Goal: Information Seeking & Learning: Check status

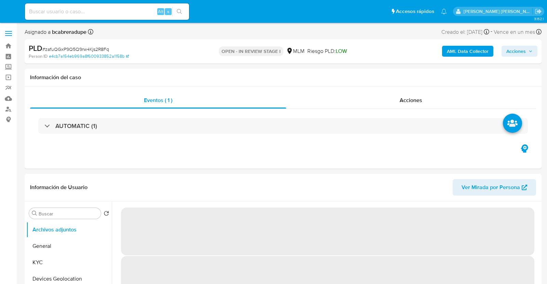
select select "10"
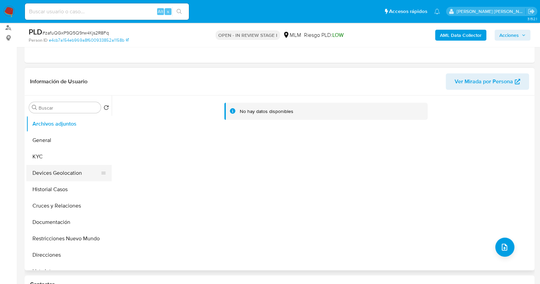
scroll to position [85, 0]
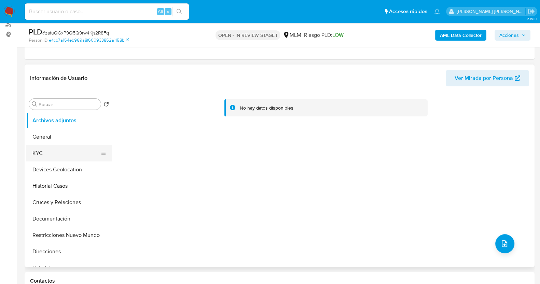
click at [58, 150] on button "KYC" at bounding box center [66, 153] width 80 height 16
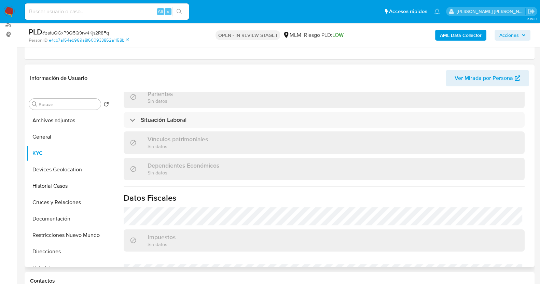
scroll to position [344, 0]
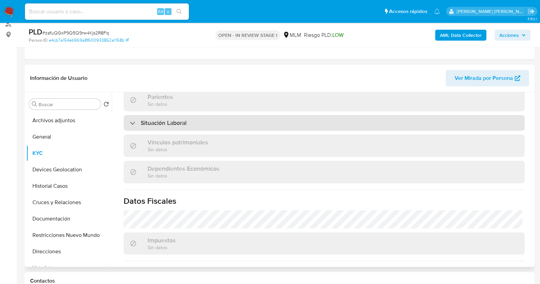
click at [220, 119] on div "Situación Laboral" at bounding box center [324, 123] width 401 height 16
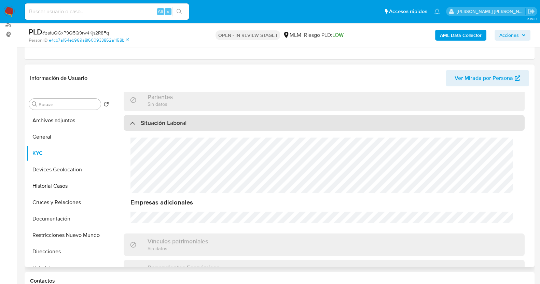
click at [220, 119] on div "Situación Laboral" at bounding box center [324, 123] width 401 height 16
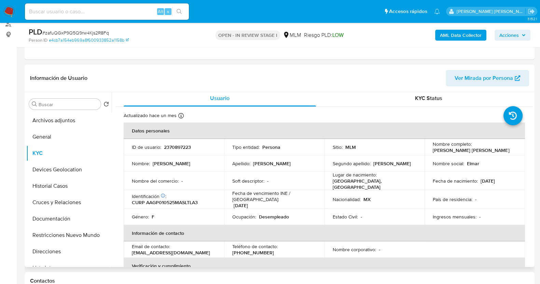
scroll to position [0, 0]
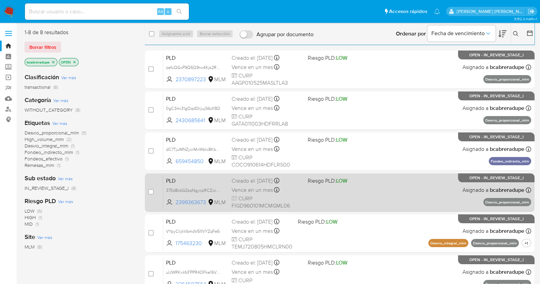
click at [265, 191] on span "Vence en un mes" at bounding box center [252, 191] width 41 height 8
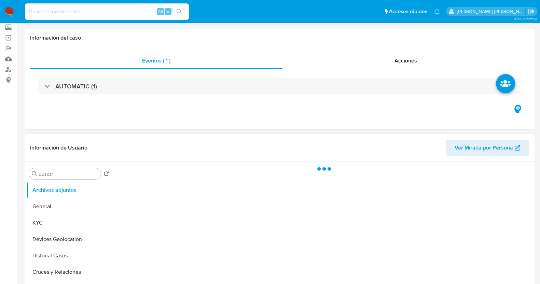
scroll to position [85, 0]
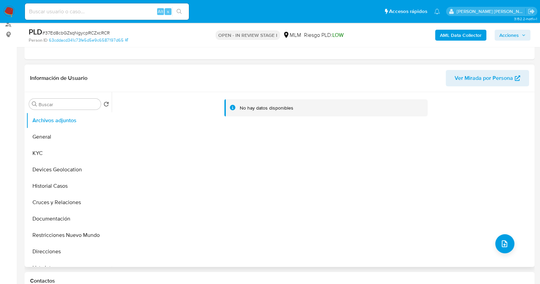
select select "10"
click at [58, 185] on button "Historial Casos" at bounding box center [66, 186] width 80 height 16
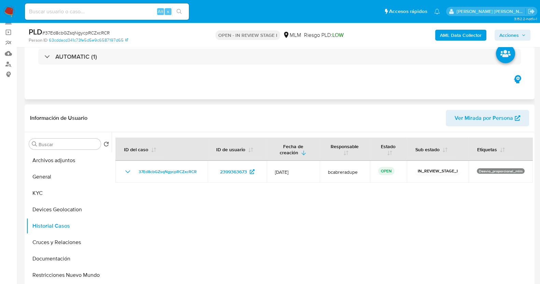
scroll to position [0, 0]
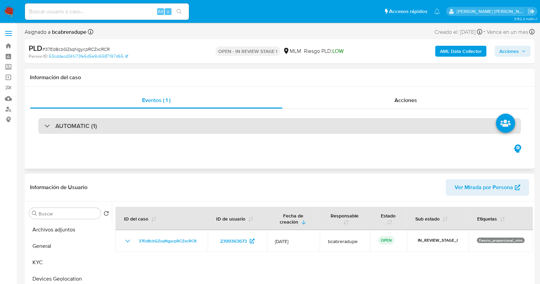
click at [75, 130] on div "AUTOMATIC (1)" at bounding box center [279, 126] width 483 height 16
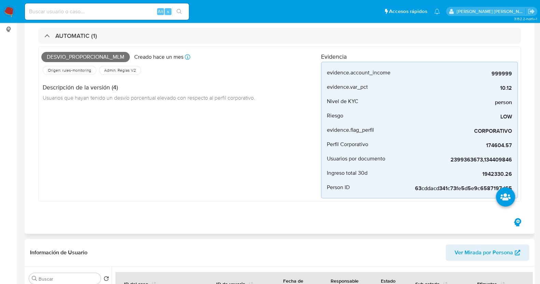
scroll to position [128, 0]
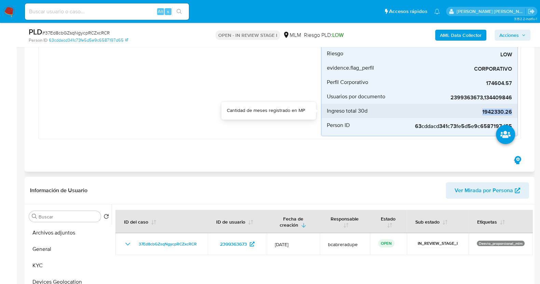
drag, startPoint x: 482, startPoint y: 114, endPoint x: 512, endPoint y: 114, distance: 30.4
click at [512, 114] on span "1942330.26" at bounding box center [461, 112] width 102 height 7
copy span "1942330.26"
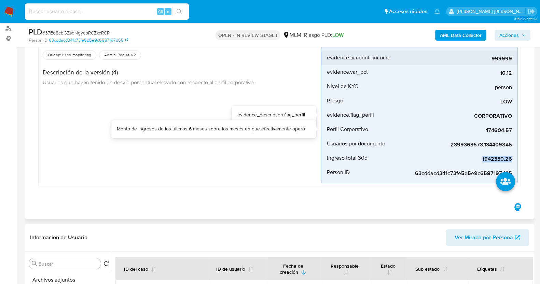
scroll to position [42, 0]
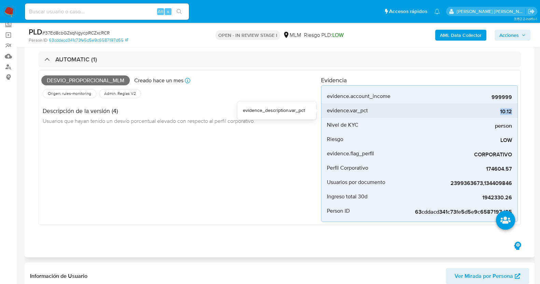
drag, startPoint x: 501, startPoint y: 112, endPoint x: 513, endPoint y: 111, distance: 12.0
click at [513, 111] on li "evidence.var_pct 10.12" at bounding box center [419, 111] width 196 height 14
copy span "10.12"
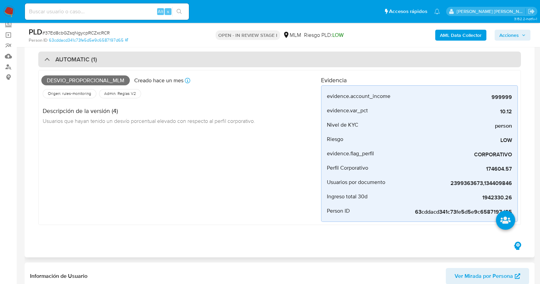
click at [79, 62] on h3 "AUTOMATIC (1)" at bounding box center [76, 60] width 42 height 8
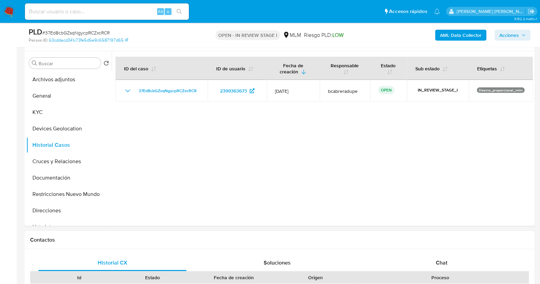
scroll to position [128, 0]
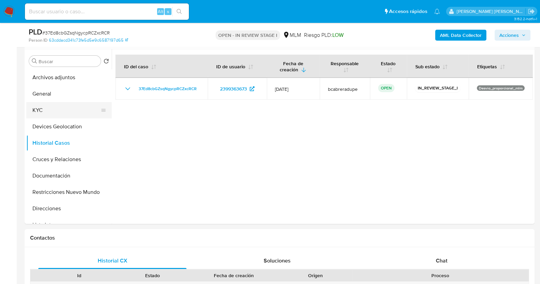
click at [54, 112] on button "KYC" at bounding box center [66, 110] width 80 height 16
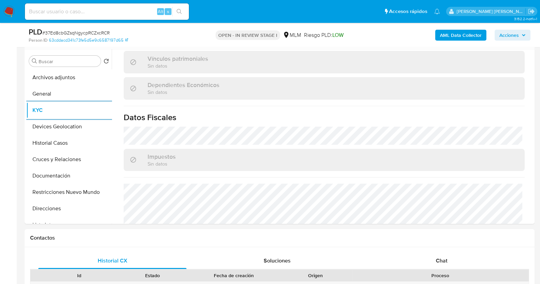
scroll to position [427, 0]
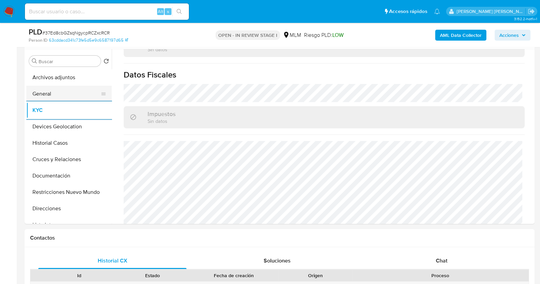
click at [59, 99] on button "General" at bounding box center [66, 94] width 80 height 16
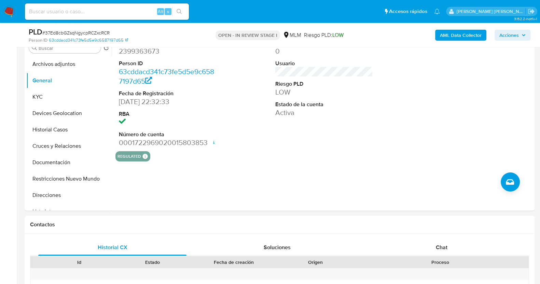
scroll to position [128, 0]
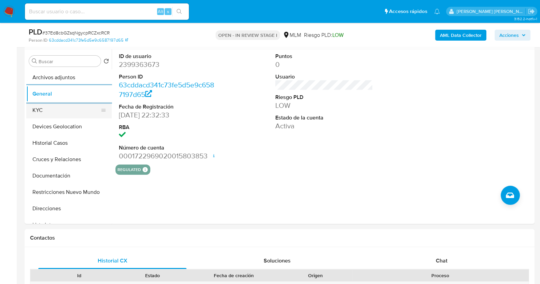
click at [54, 108] on button "KYC" at bounding box center [66, 110] width 80 height 16
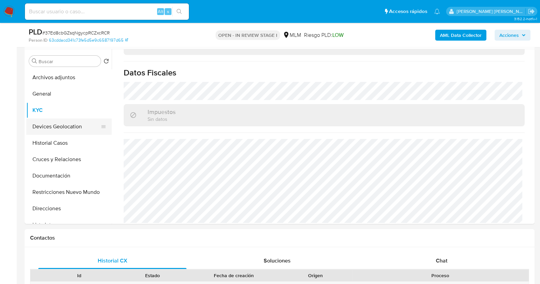
scroll to position [42, 0]
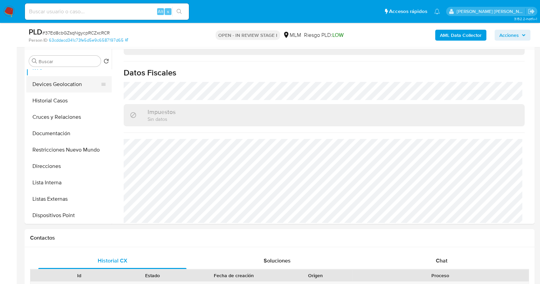
click at [66, 87] on button "Devices Geolocation" at bounding box center [66, 84] width 80 height 16
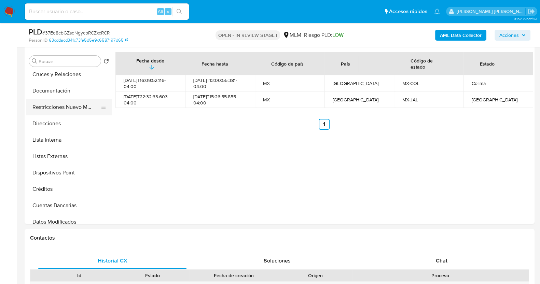
scroll to position [128, 0]
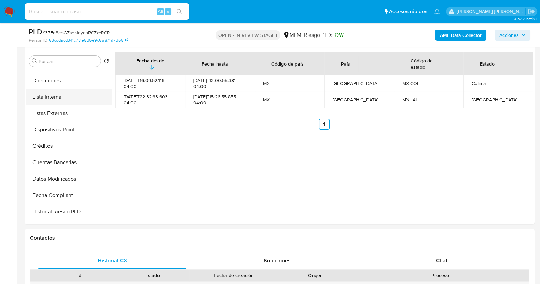
click at [66, 98] on button "Lista Interna" at bounding box center [66, 97] width 80 height 16
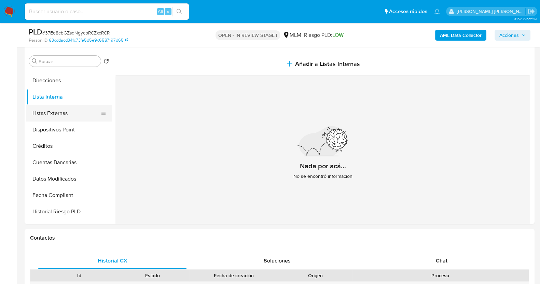
click at [61, 114] on button "Listas Externas" at bounding box center [66, 113] width 80 height 16
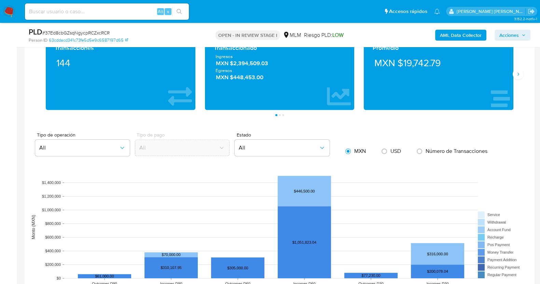
scroll to position [501, 0]
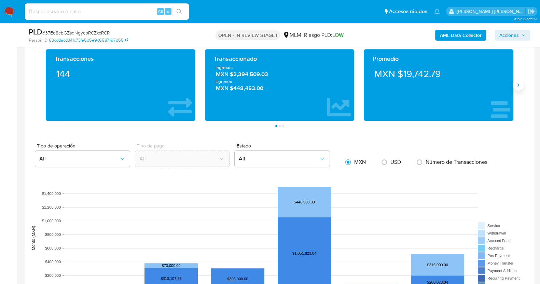
click at [518, 83] on icon "Siguiente" at bounding box center [517, 84] width 5 height 5
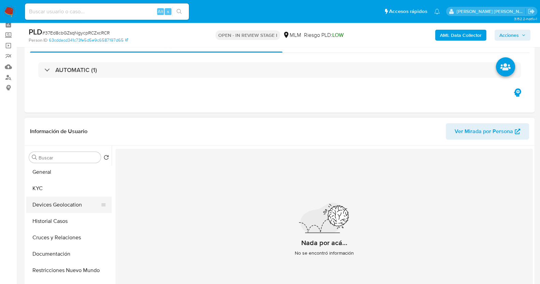
scroll to position [0, 0]
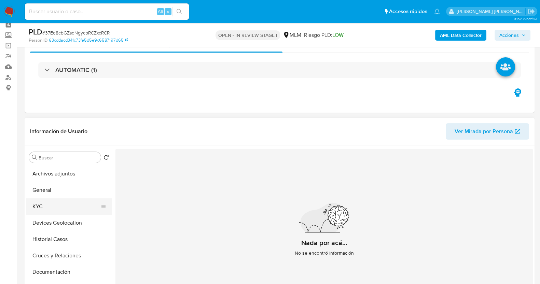
click at [44, 206] on button "KYC" at bounding box center [66, 206] width 80 height 16
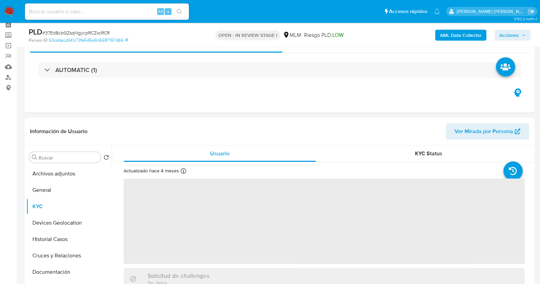
scroll to position [117, 0]
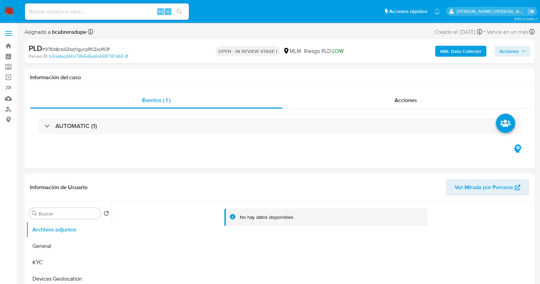
select select "10"
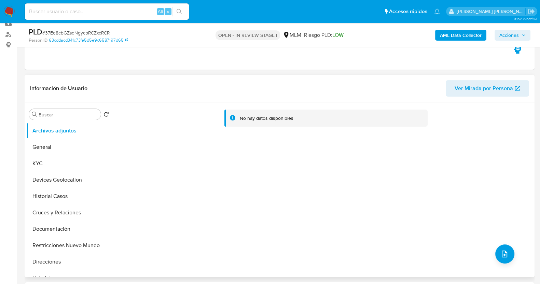
scroll to position [128, 0]
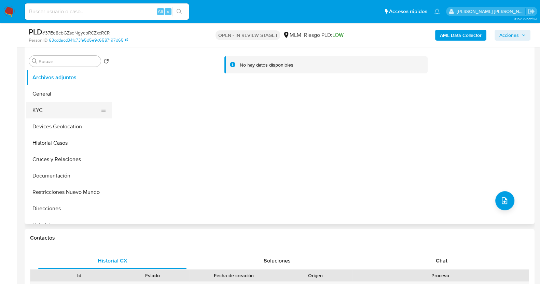
click at [70, 111] on button "KYC" at bounding box center [66, 110] width 80 height 16
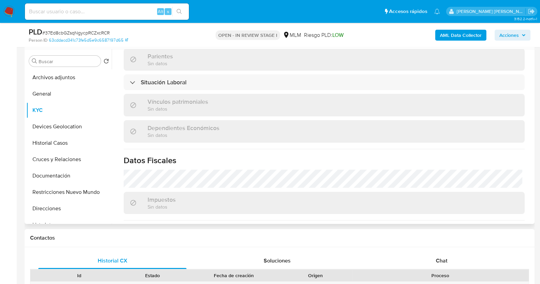
scroll to position [429, 0]
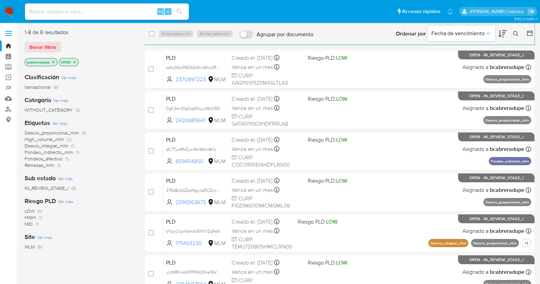
click at [111, 5] on div "Alt s" at bounding box center [107, 11] width 164 height 16
click at [116, 13] on input at bounding box center [107, 11] width 164 height 9
paste input "2116781606"
type input "2116781606"
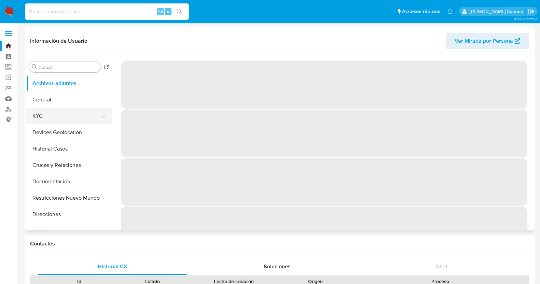
select select "10"
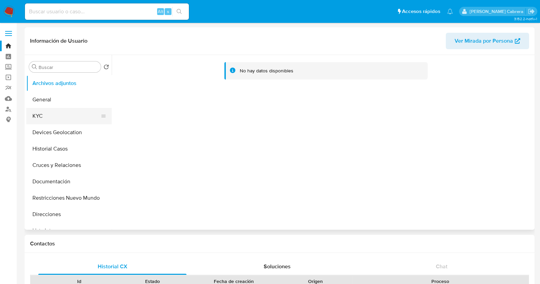
click at [52, 119] on button "KYC" at bounding box center [66, 116] width 80 height 16
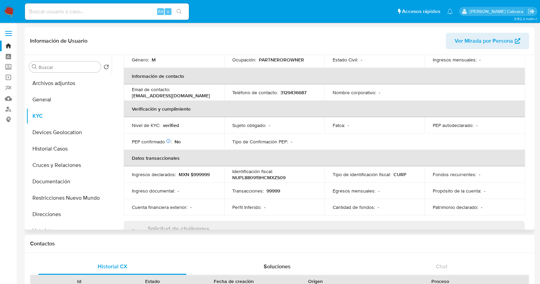
scroll to position [42, 0]
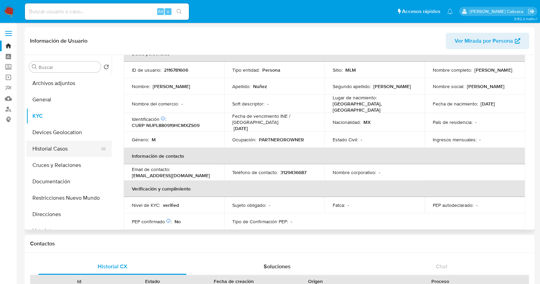
click at [63, 144] on button "Historial Casos" at bounding box center [66, 149] width 80 height 16
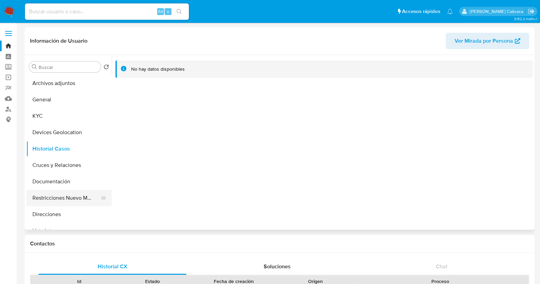
click at [70, 201] on button "Restricciones Nuevo Mundo" at bounding box center [66, 198] width 80 height 16
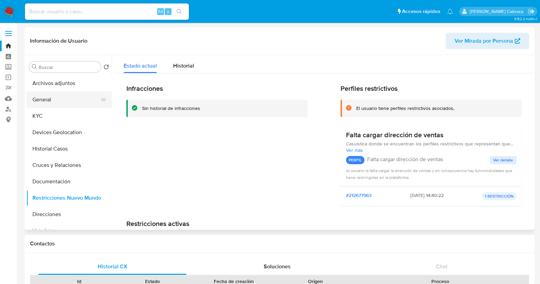
click at [63, 101] on button "General" at bounding box center [66, 100] width 80 height 16
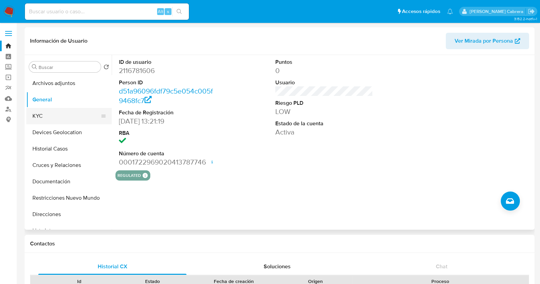
click at [44, 116] on button "KYC" at bounding box center [66, 116] width 80 height 16
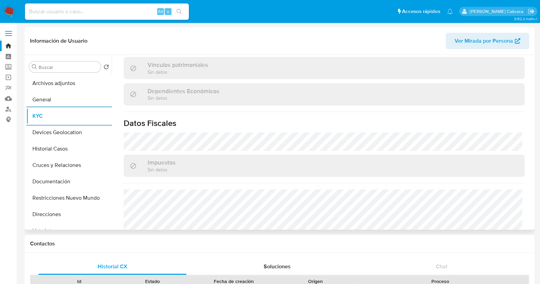
scroll to position [429, 0]
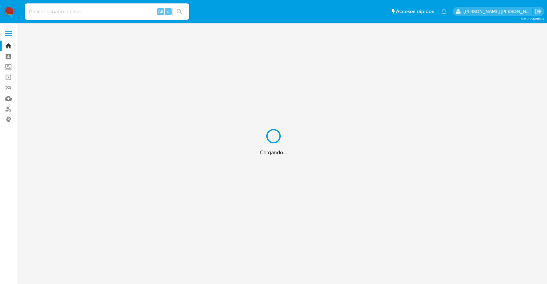
click at [97, 14] on div "Cargando..." at bounding box center [273, 142] width 547 height 284
click at [123, 8] on div "Cargando..." at bounding box center [273, 142] width 547 height 284
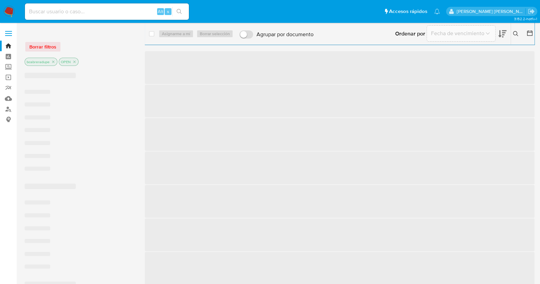
click at [129, 12] on input at bounding box center [107, 11] width 164 height 9
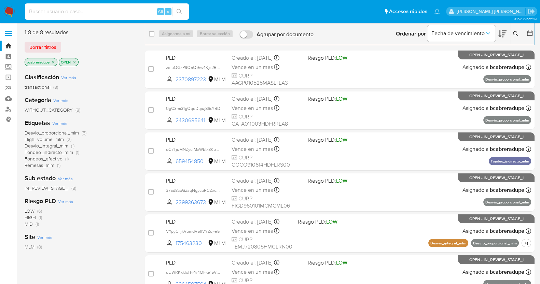
paste input "1985906632"
type input "1985906632"
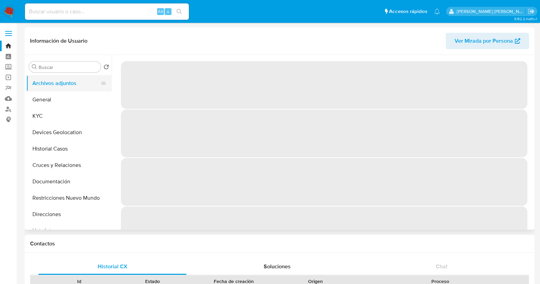
select select "10"
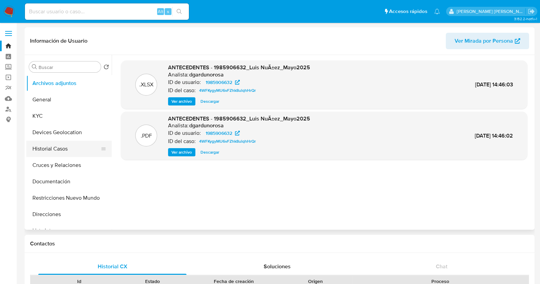
click at [60, 151] on button "Historial Casos" at bounding box center [66, 149] width 80 height 16
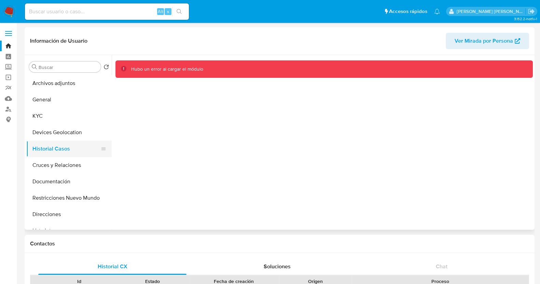
click at [58, 148] on button "Historial Casos" at bounding box center [66, 149] width 80 height 16
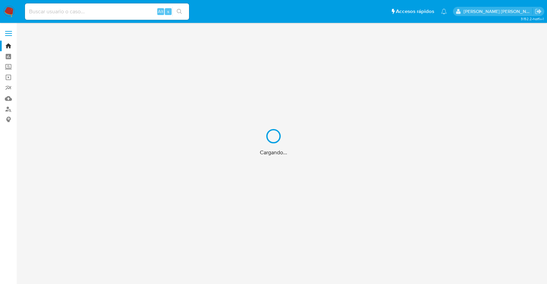
click at [55, 13] on div "Cargando..." at bounding box center [273, 142] width 547 height 284
click at [76, 11] on div "Cargando..." at bounding box center [273, 142] width 547 height 284
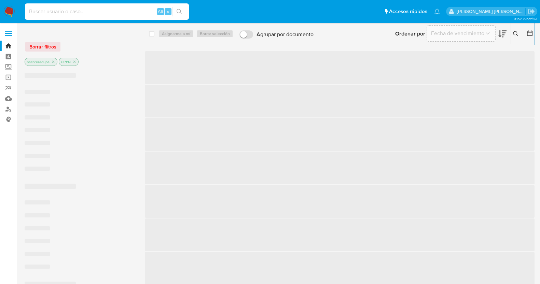
click at [89, 9] on input at bounding box center [107, 11] width 164 height 9
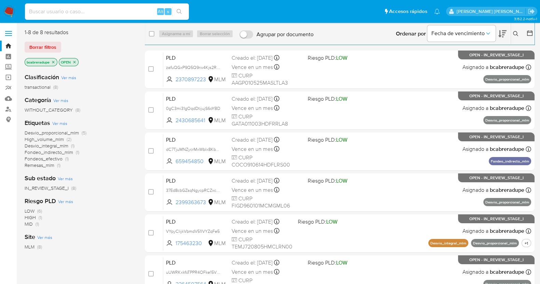
paste input "2231823070"
type input "2231823070"
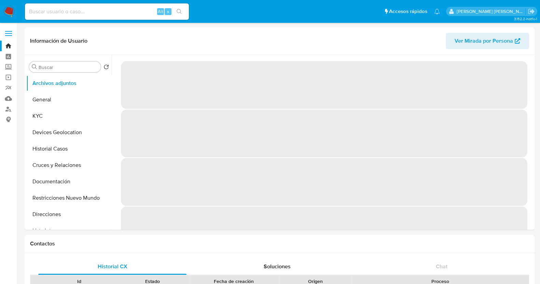
select select "10"
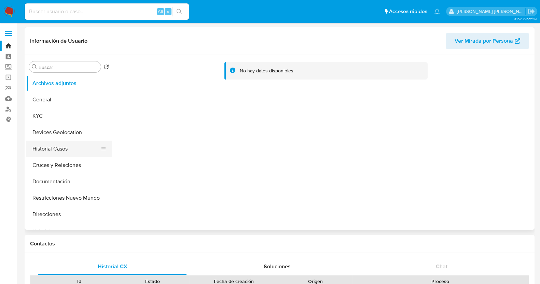
click at [65, 141] on button "Historial Casos" at bounding box center [66, 149] width 80 height 16
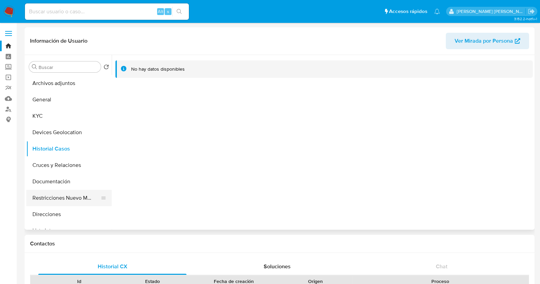
click at [67, 202] on button "Restricciones Nuevo Mundo" at bounding box center [66, 198] width 80 height 16
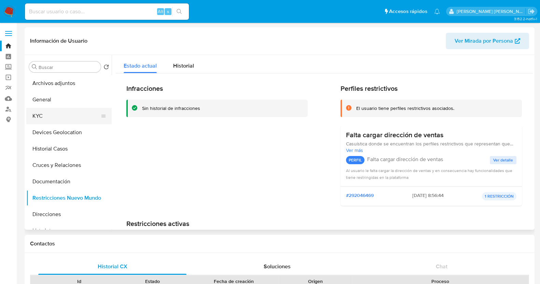
click at [38, 113] on button "KYC" at bounding box center [66, 116] width 80 height 16
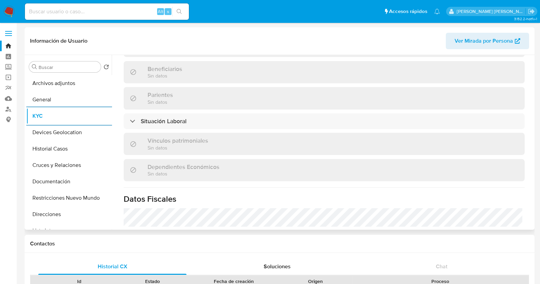
scroll to position [429, 0]
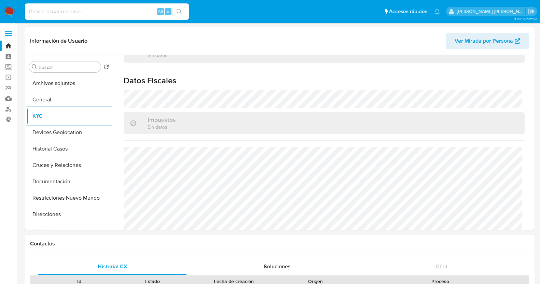
click at [99, 8] on input at bounding box center [107, 11] width 164 height 9
paste input "1968875146"
type input "1968875146"
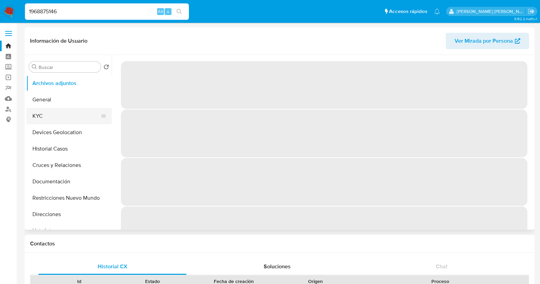
select select "10"
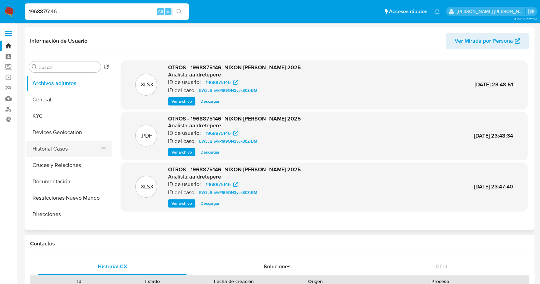
click at [56, 146] on button "Historial Casos" at bounding box center [66, 149] width 80 height 16
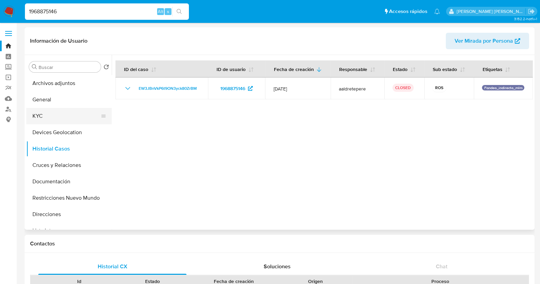
click at [63, 117] on button "KYC" at bounding box center [66, 116] width 80 height 16
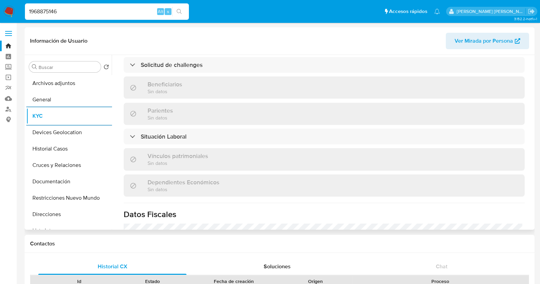
scroll to position [423, 0]
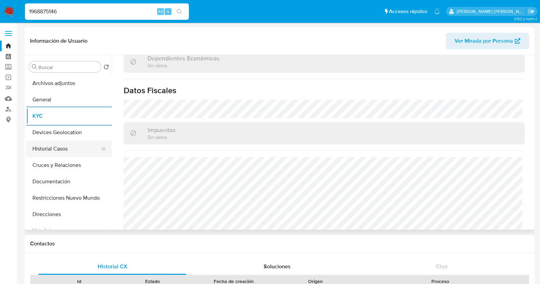
click at [63, 154] on button "Historial Casos" at bounding box center [66, 149] width 80 height 16
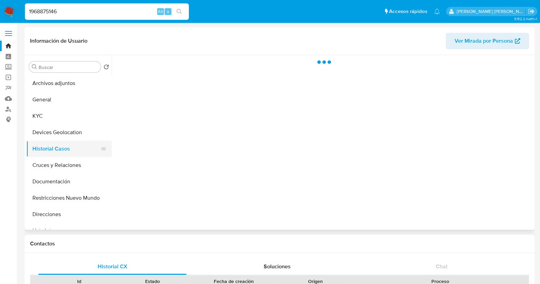
scroll to position [0, 0]
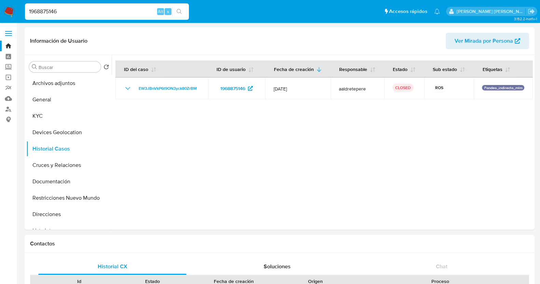
click at [52, 9] on input "1968875146" at bounding box center [107, 11] width 164 height 9
paste input "297185198"
type input "1297185198"
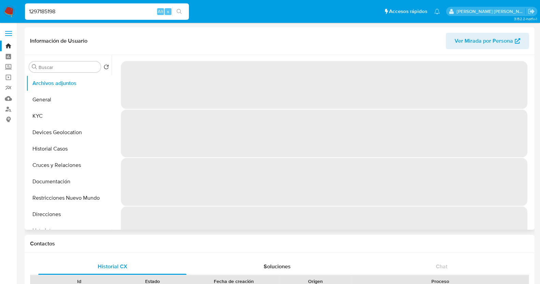
select select "10"
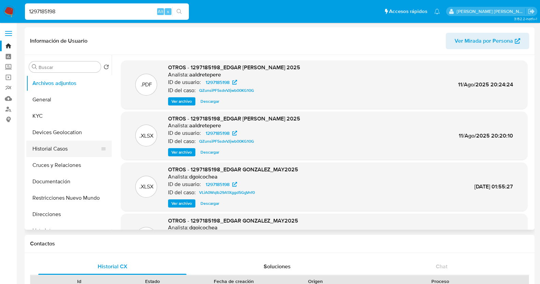
click at [52, 147] on button "Historial Casos" at bounding box center [66, 149] width 80 height 16
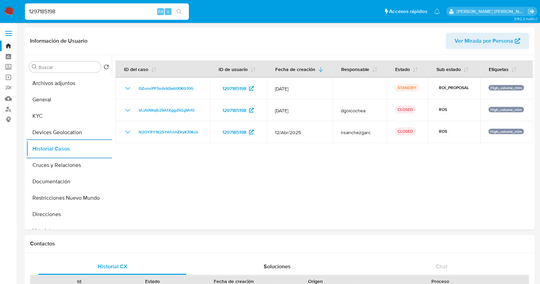
click at [240, 170] on div at bounding box center [322, 142] width 421 height 175
click at [44, 113] on button "KYC" at bounding box center [66, 116] width 80 height 16
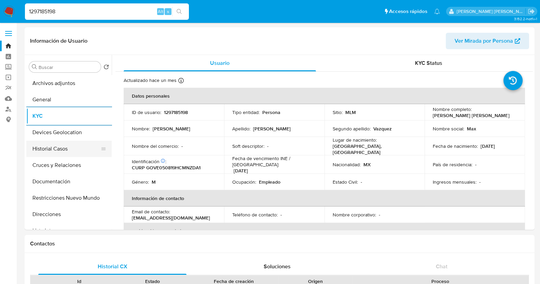
click at [66, 146] on button "Historial Casos" at bounding box center [66, 149] width 80 height 16
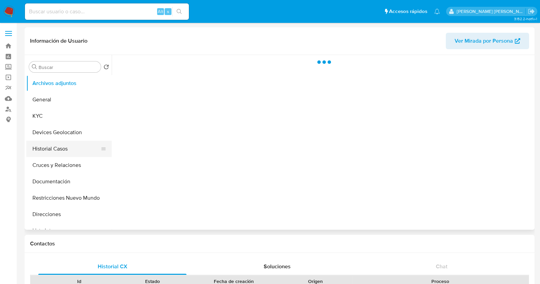
click at [65, 149] on button "Historial Casos" at bounding box center [66, 149] width 80 height 16
select select "10"
